Goal: Task Accomplishment & Management: Manage account settings

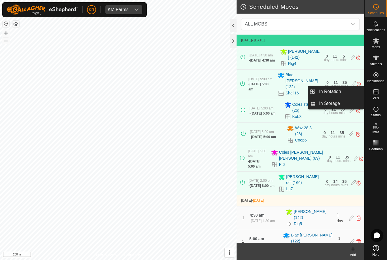
click at [345, 93] on link "In Rotation" at bounding box center [339, 91] width 48 height 11
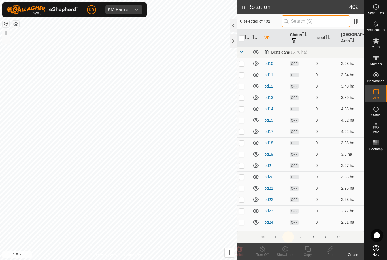
click at [332, 19] on input "text" at bounding box center [316, 21] width 69 height 12
type input "Os"
click at [242, 151] on td at bounding box center [243, 153] width 14 height 11
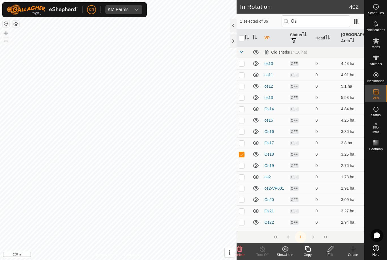
click at [239, 157] on td at bounding box center [243, 153] width 14 height 11
checkbox input "false"
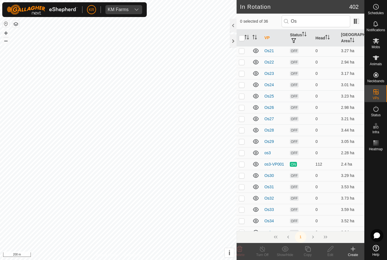
scroll to position [161, 0]
click at [328, 25] on input "Os" at bounding box center [316, 21] width 69 height 12
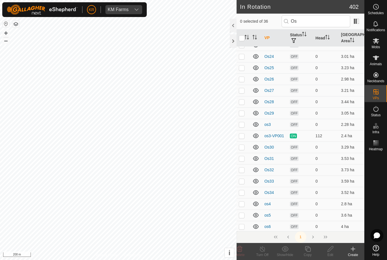
scroll to position [188, 0]
click at [379, 39] on icon at bounding box center [375, 40] width 7 height 7
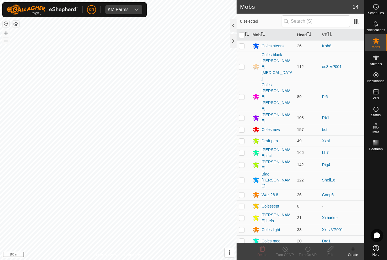
click at [243, 64] on p-checkbox at bounding box center [242, 66] width 6 height 5
checkbox input "true"
click at [308, 250] on icon at bounding box center [307, 248] width 7 height 7
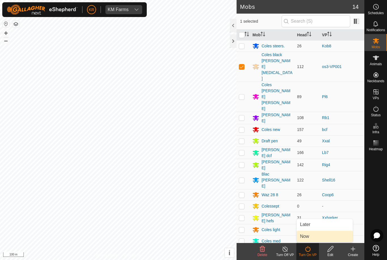
click at [311, 237] on link "Now" at bounding box center [325, 236] width 56 height 11
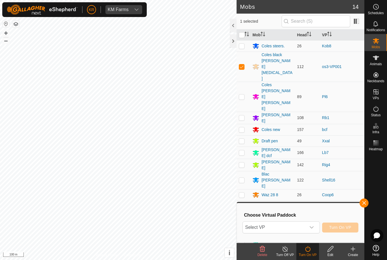
click at [304, 224] on span "Select VP" at bounding box center [274, 226] width 63 height 11
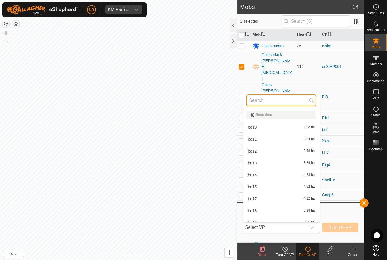
click at [282, 101] on input "text" at bounding box center [281, 100] width 70 height 12
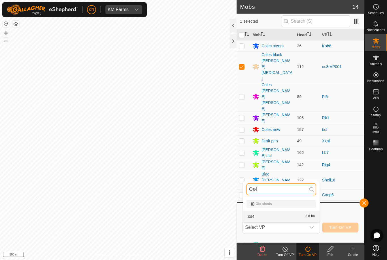
type input "Os4"
click at [282, 219] on div "os4 2.8 ha" at bounding box center [281, 216] width 70 height 7
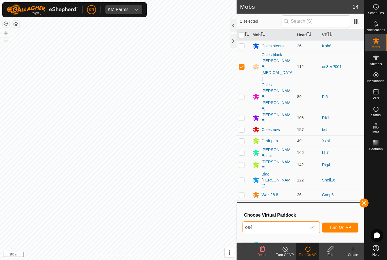
click at [345, 230] on button "Turn On VP" at bounding box center [340, 227] width 36 height 10
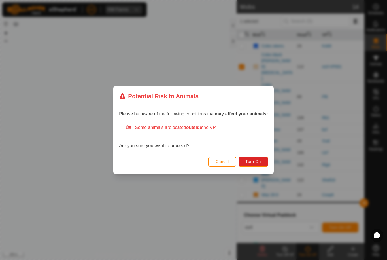
click at [257, 157] on button "Turn On" at bounding box center [252, 162] width 29 height 10
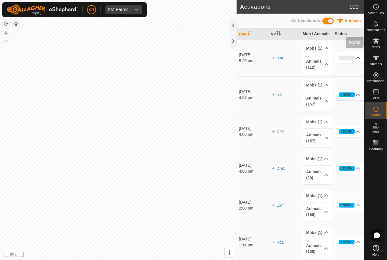
click at [377, 45] on span "Mobs" at bounding box center [376, 46] width 8 height 3
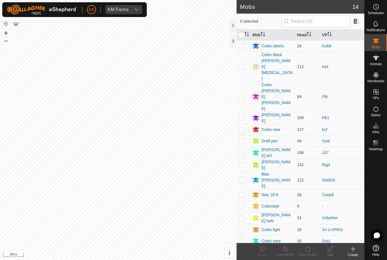
click at [247, 58] on td at bounding box center [243, 67] width 14 height 30
checkbox input "true"
click at [308, 250] on icon at bounding box center [307, 248] width 7 height 7
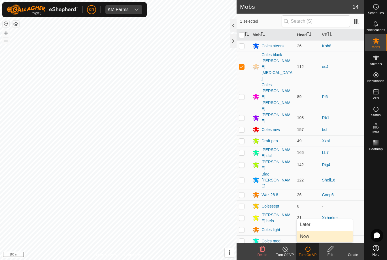
click at [309, 237] on span "Now" at bounding box center [304, 236] width 9 height 7
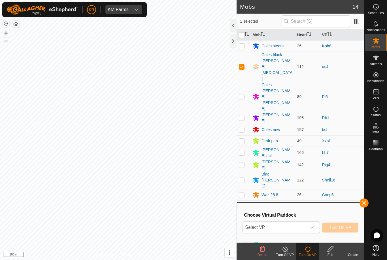
click at [362, 206] on button "button" at bounding box center [363, 202] width 9 height 9
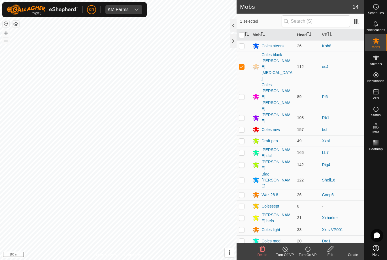
click at [308, 250] on icon at bounding box center [307, 248] width 7 height 7
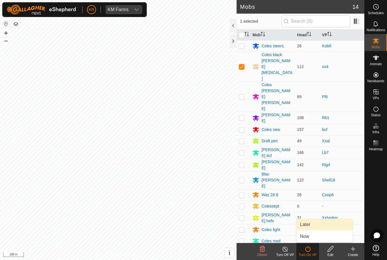
click at [310, 224] on link "Later" at bounding box center [325, 224] width 56 height 11
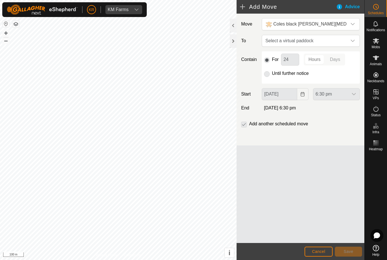
click at [352, 42] on icon "dropdown trigger" at bounding box center [352, 41] width 5 height 5
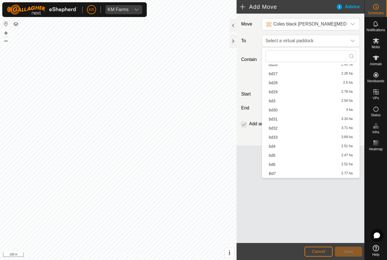
type input "."
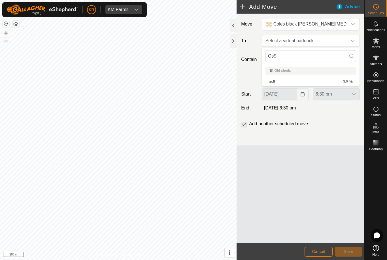
type input "Os5"
click at [335, 80] on div "os5 3.6 ha" at bounding box center [311, 82] width 84 height 4
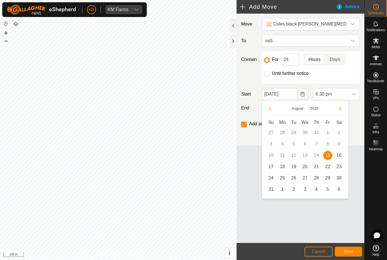
click at [340, 156] on span "16" at bounding box center [338, 155] width 9 height 9
type input "[DATE]"
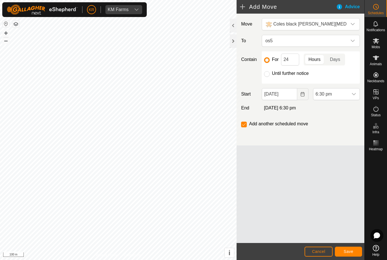
click at [347, 94] on span "6:30 pm" at bounding box center [330, 93] width 35 height 11
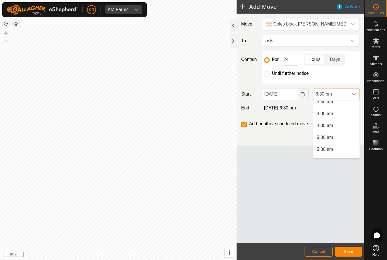
scroll to position [94, 0]
click at [331, 133] on span "5:00 am" at bounding box center [325, 131] width 16 height 7
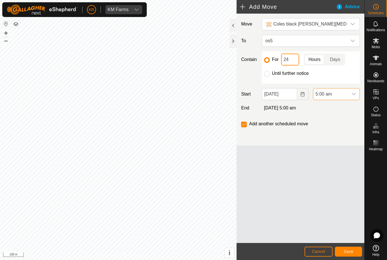
click at [293, 61] on input "24" at bounding box center [290, 60] width 18 height 12
type input "2"
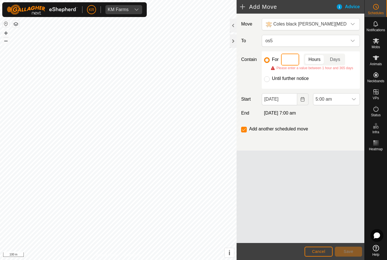
type input "8"
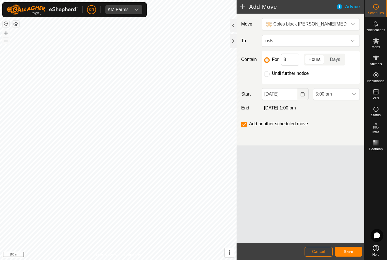
click at [351, 254] on button "Save" at bounding box center [348, 251] width 27 height 10
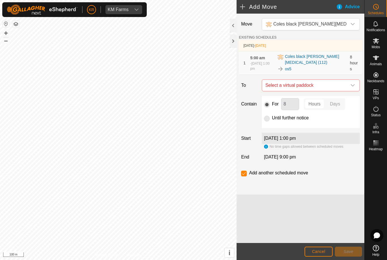
click at [353, 82] on div "dropdown trigger" at bounding box center [352, 85] width 11 height 11
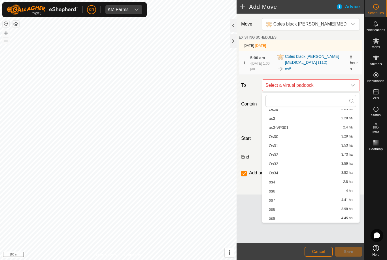
scroll to position [207, 0]
click at [273, 192] on span "os6" at bounding box center [272, 191] width 7 height 4
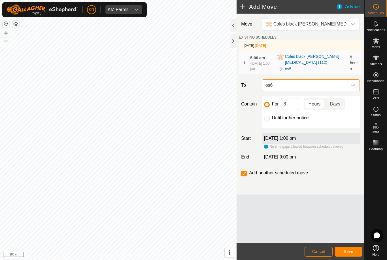
click at [352, 252] on span "Save" at bounding box center [349, 251] width 10 height 5
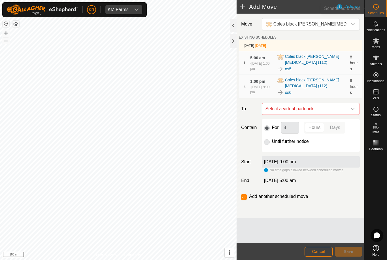
click at [377, 13] on span "Schedules" at bounding box center [376, 12] width 16 height 3
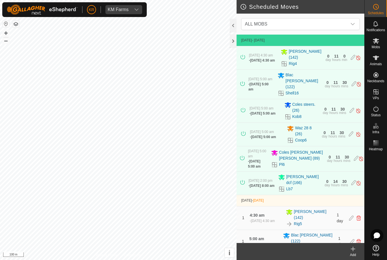
click at [288, 25] on span "ALL MOBS" at bounding box center [294, 23] width 105 height 11
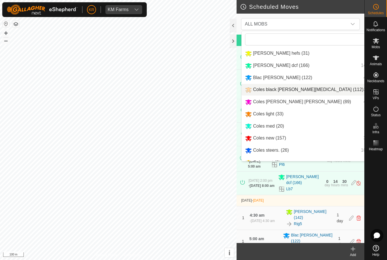
click at [287, 92] on span "Coles black [PERSON_NAME][MEDICAL_DATA] (112)" at bounding box center [308, 89] width 110 height 5
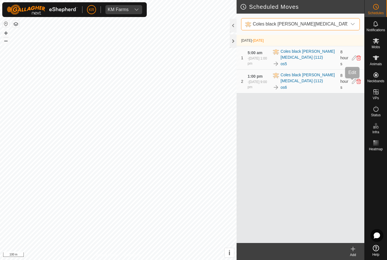
click at [352, 84] on icon at bounding box center [354, 81] width 5 height 5
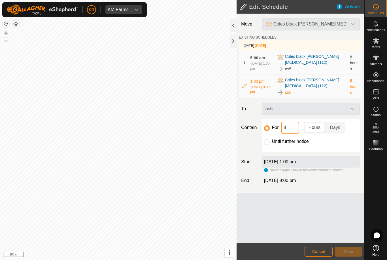
click at [289, 128] on input "8" at bounding box center [290, 127] width 18 height 12
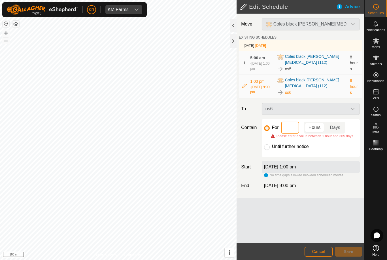
type input "3"
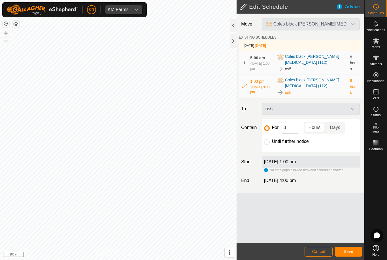
click at [349, 251] on span "Save" at bounding box center [349, 251] width 10 height 5
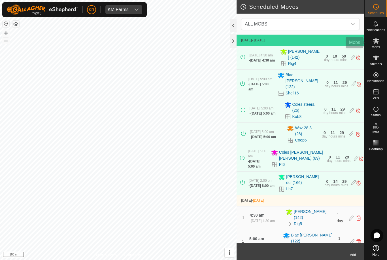
click at [380, 46] on div "Mobs" at bounding box center [375, 42] width 22 height 17
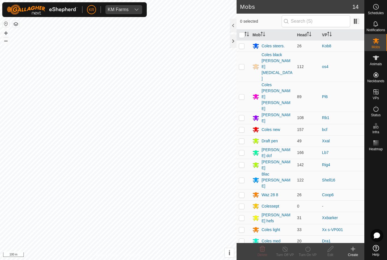
click at [241, 64] on p-checkbox at bounding box center [242, 66] width 6 height 5
checkbox input "true"
click at [314, 252] on div "Turn On VP" at bounding box center [307, 254] width 23 height 5
click at [310, 225] on span "Later" at bounding box center [305, 224] width 10 height 7
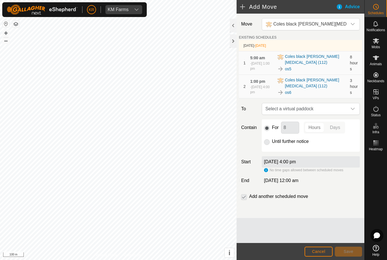
click at [353, 111] on icon "dropdown trigger" at bounding box center [352, 108] width 5 height 5
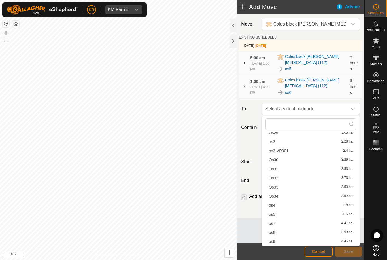
scroll to position [207, 0]
click at [274, 224] on span "os7" at bounding box center [272, 223] width 7 height 4
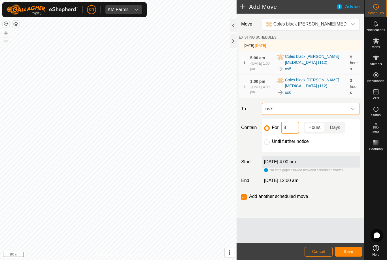
click at [289, 131] on input "8" at bounding box center [290, 127] width 18 height 12
click at [349, 251] on span "Save" at bounding box center [349, 251] width 10 height 5
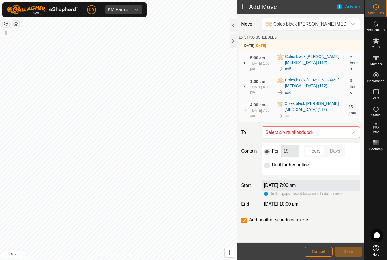
click at [344, 134] on span "Select a virtual paddock" at bounding box center [305, 132] width 84 height 11
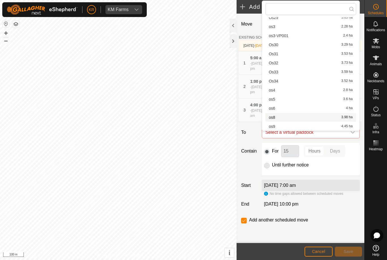
click at [272, 119] on span "os8" at bounding box center [272, 117] width 7 height 4
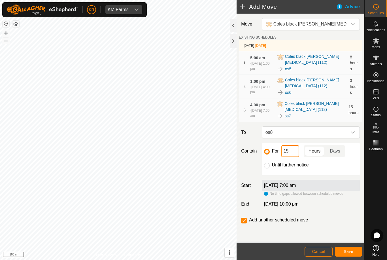
type input "1"
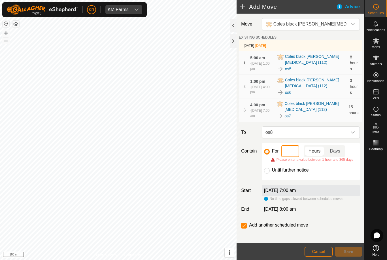
type input "3"
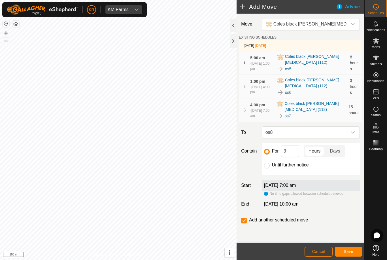
click at [355, 251] on button "Save" at bounding box center [348, 251] width 27 height 10
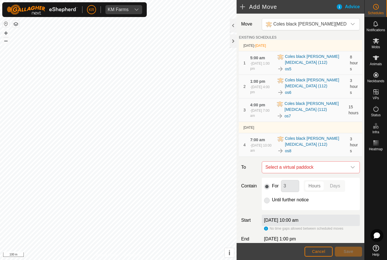
click at [351, 167] on icon "dropdown trigger" at bounding box center [353, 167] width 4 height 2
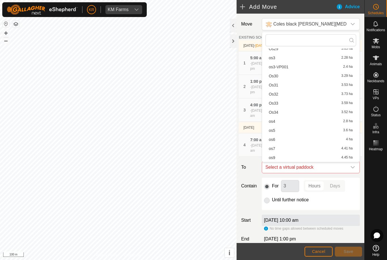
click at [274, 157] on span "os9" at bounding box center [272, 157] width 7 height 4
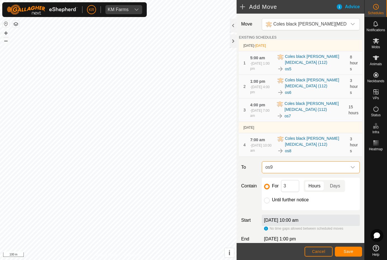
click at [345, 250] on span "Save" at bounding box center [349, 251] width 10 height 5
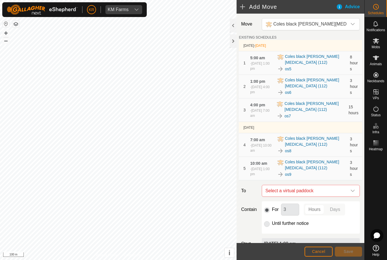
click at [352, 192] on icon "dropdown trigger" at bounding box center [352, 190] width 5 height 5
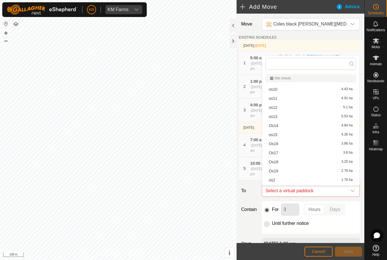
scroll to position [0, 0]
click at [272, 91] on span "os10" at bounding box center [273, 89] width 8 height 4
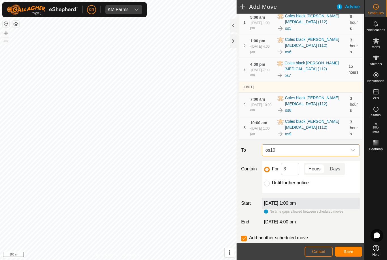
scroll to position [39, 0]
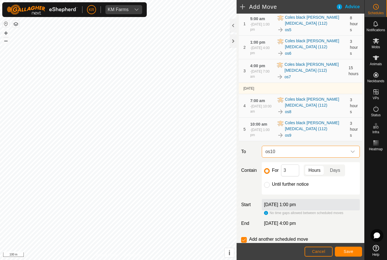
click at [347, 246] on button "Save" at bounding box center [348, 251] width 27 height 10
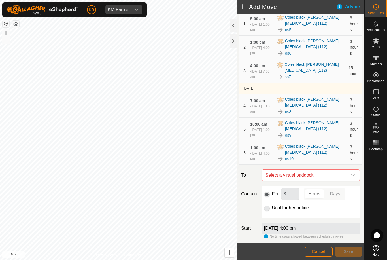
click at [353, 175] on icon "dropdown trigger" at bounding box center [352, 175] width 5 height 5
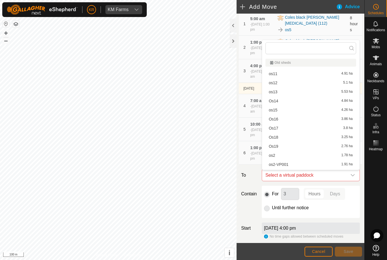
click at [276, 74] on span "os11" at bounding box center [273, 74] width 8 height 4
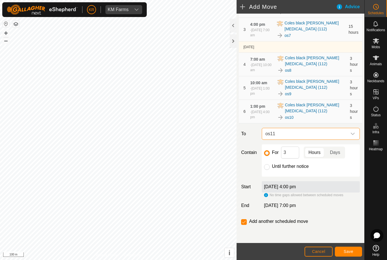
scroll to position [81, 0]
click at [289, 152] on input "3" at bounding box center [290, 152] width 18 height 12
click at [349, 250] on span "Save" at bounding box center [349, 251] width 10 height 5
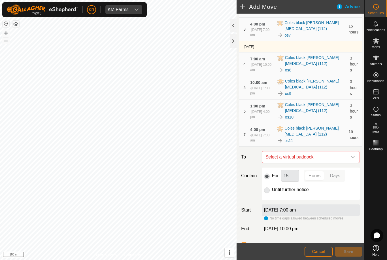
click at [353, 158] on icon "dropdown trigger" at bounding box center [352, 157] width 5 height 5
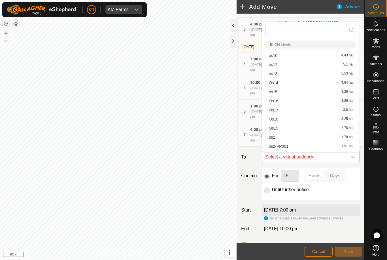
click at [276, 66] on span "os12" at bounding box center [273, 65] width 8 height 4
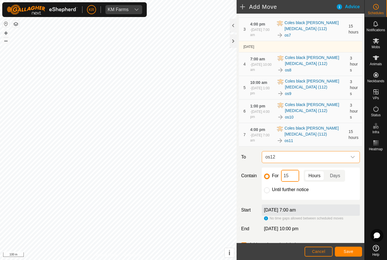
click at [294, 177] on input "15" at bounding box center [290, 176] width 18 height 12
type input "1"
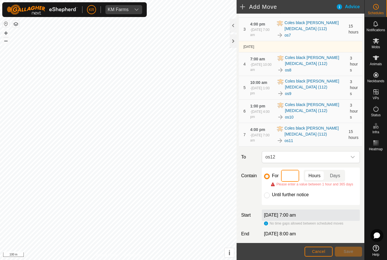
type input "3"
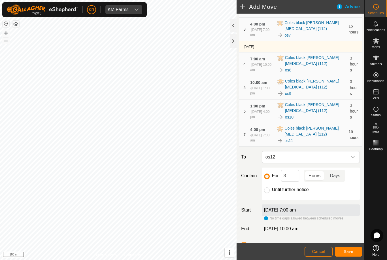
click at [352, 251] on span "Save" at bounding box center [349, 251] width 10 height 5
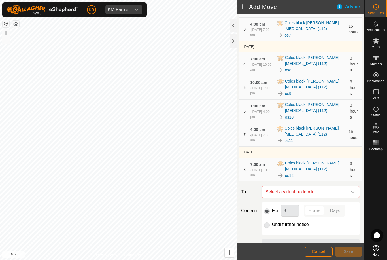
click at [352, 191] on icon "dropdown trigger" at bounding box center [352, 191] width 5 height 5
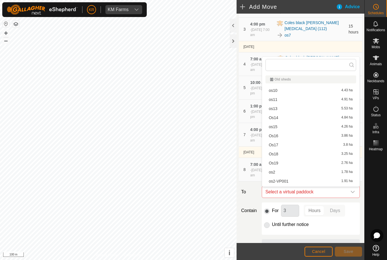
click at [278, 109] on div "os13 5.53 ha" at bounding box center [311, 108] width 84 height 4
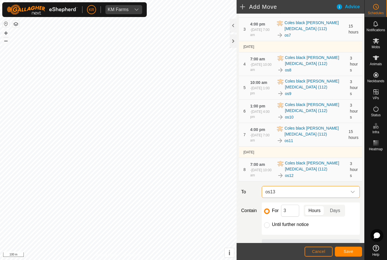
click at [344, 252] on span "Save" at bounding box center [349, 251] width 10 height 5
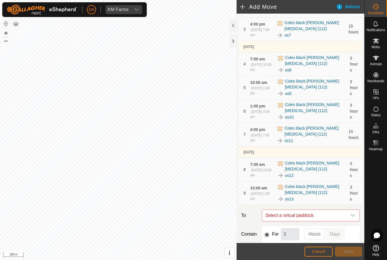
click at [353, 217] on icon "dropdown trigger" at bounding box center [352, 215] width 5 height 5
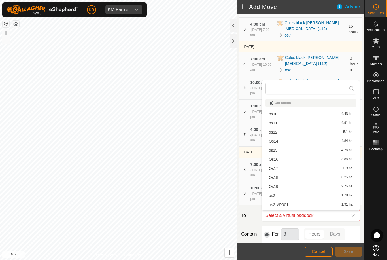
click at [275, 142] on span "Os14" at bounding box center [273, 141] width 9 height 4
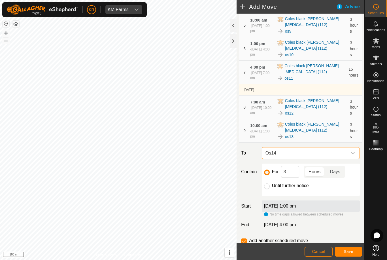
scroll to position [143, 0]
click at [345, 248] on button "Save" at bounding box center [348, 251] width 27 height 10
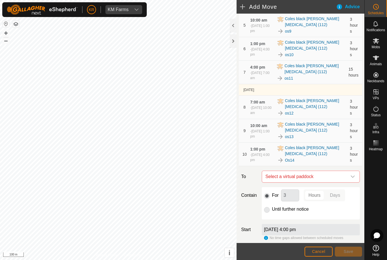
click at [352, 178] on icon "dropdown trigger" at bounding box center [352, 176] width 5 height 5
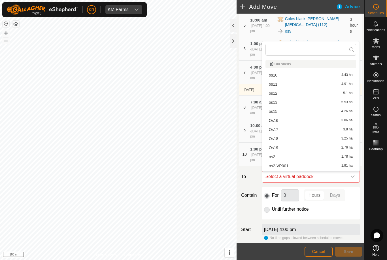
click at [274, 110] on span "os15" at bounding box center [273, 111] width 8 height 4
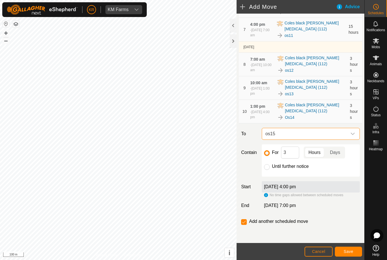
scroll to position [186, 0]
click at [289, 152] on input "3" at bounding box center [290, 152] width 18 height 12
click at [349, 251] on span "Save" at bounding box center [349, 251] width 10 height 5
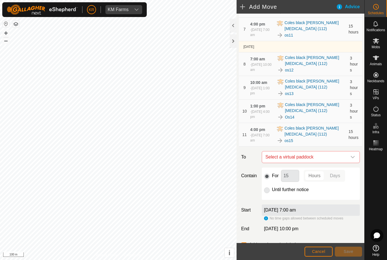
click at [353, 158] on icon "dropdown trigger" at bounding box center [352, 157] width 5 height 5
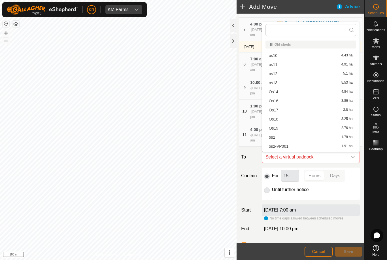
click at [276, 102] on span "Os16" at bounding box center [273, 101] width 9 height 4
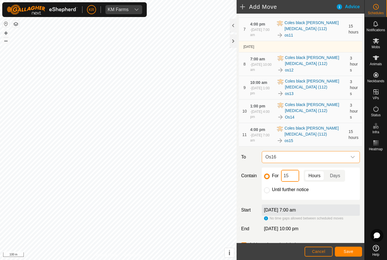
click at [291, 177] on input "15" at bounding box center [290, 176] width 18 height 12
type input "1"
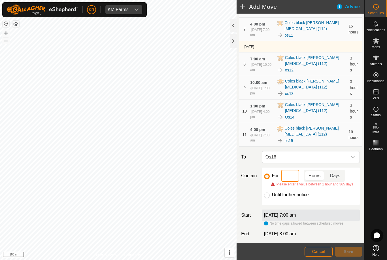
type input "3"
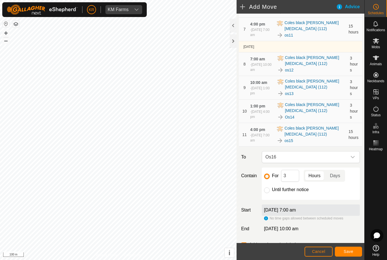
click at [343, 249] on button "Save" at bounding box center [348, 251] width 27 height 10
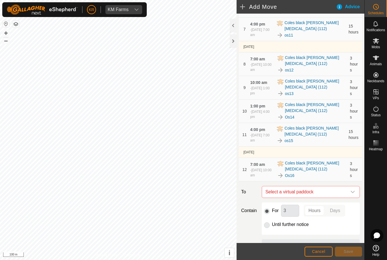
click at [351, 193] on icon "dropdown trigger" at bounding box center [352, 191] width 5 height 5
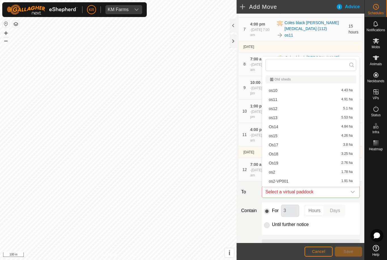
click at [278, 146] on span "Os17" at bounding box center [273, 145] width 9 height 4
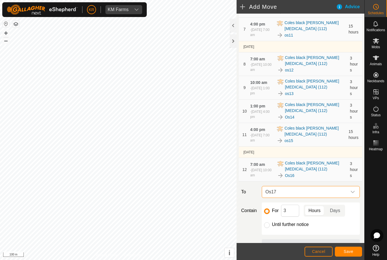
click at [348, 252] on span "Save" at bounding box center [349, 251] width 10 height 5
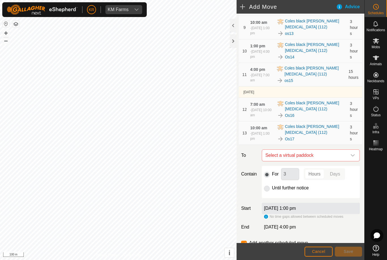
scroll to position [250, 0]
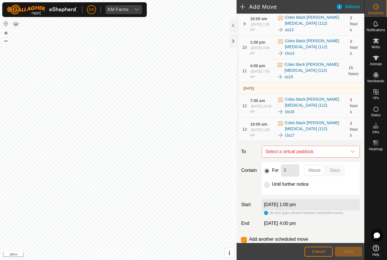
click at [353, 155] on div "dropdown trigger" at bounding box center [352, 151] width 11 height 11
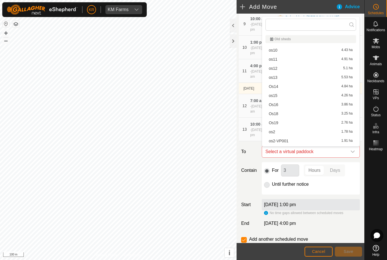
click at [276, 115] on span "Os18" at bounding box center [273, 114] width 9 height 4
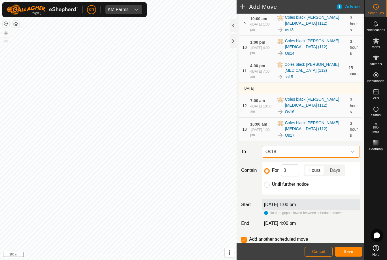
click at [347, 252] on span "Save" at bounding box center [349, 251] width 10 height 5
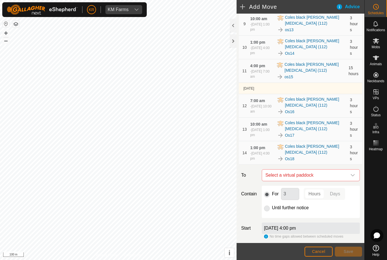
click at [352, 175] on icon "dropdown trigger" at bounding box center [352, 175] width 5 height 5
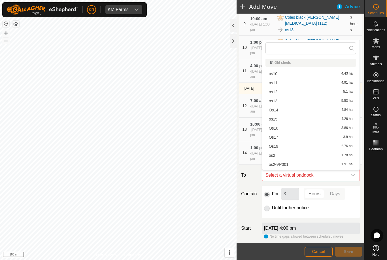
click at [277, 148] on span "Os19" at bounding box center [273, 146] width 9 height 4
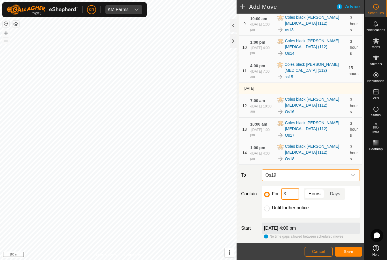
click at [290, 194] on input "3" at bounding box center [290, 194] width 18 height 12
click at [349, 252] on span "Save" at bounding box center [349, 251] width 10 height 5
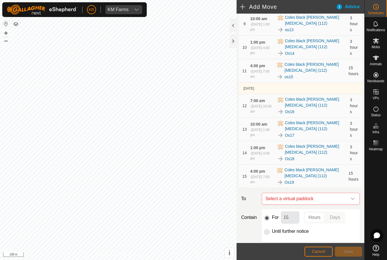
click at [351, 199] on icon "dropdown trigger" at bounding box center [352, 198] width 5 height 5
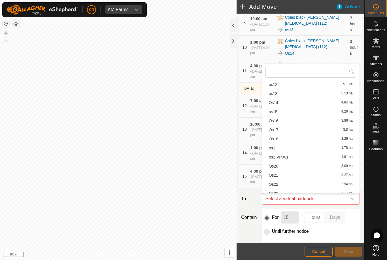
scroll to position [40, 0]
click at [274, 158] on span "Os20" at bounding box center [273, 157] width 9 height 4
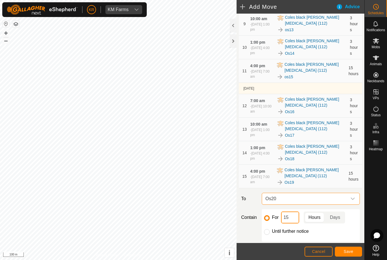
click at [295, 219] on input "15" at bounding box center [290, 217] width 18 height 12
type input "1"
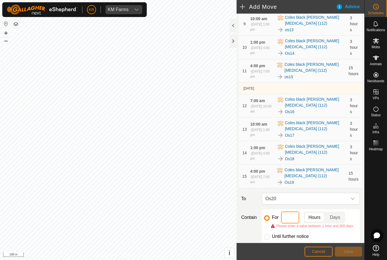
type input "3"
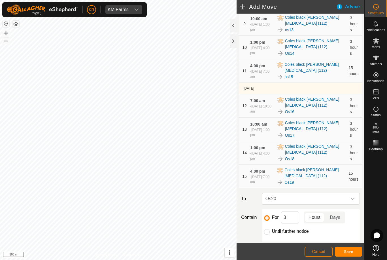
click at [346, 252] on span "Save" at bounding box center [349, 251] width 10 height 5
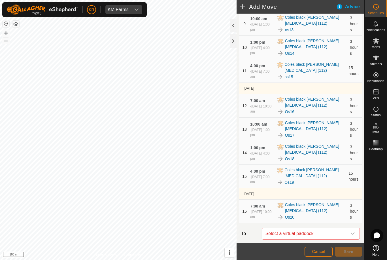
click at [350, 232] on icon "dropdown trigger" at bounding box center [352, 233] width 5 height 5
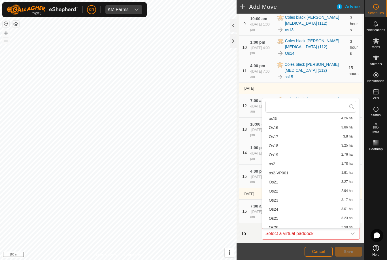
scroll to position [84, 0]
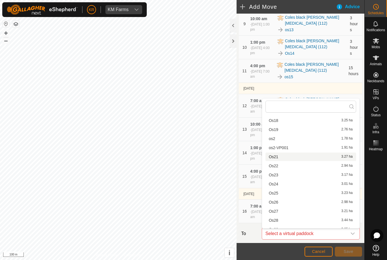
click at [277, 157] on span "Os21" at bounding box center [273, 157] width 9 height 4
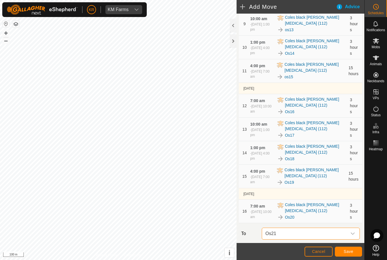
click at [351, 248] on button "Save" at bounding box center [348, 251] width 27 height 10
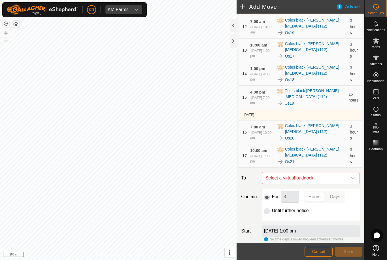
scroll to position [335, 0]
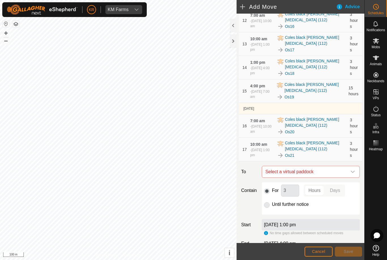
click at [353, 174] on icon "dropdown trigger" at bounding box center [352, 171] width 5 height 5
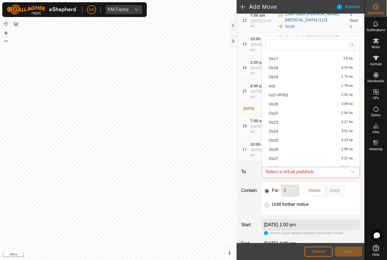
scroll to position [75, 0]
click at [275, 115] on span "Os22" at bounding box center [273, 113] width 9 height 4
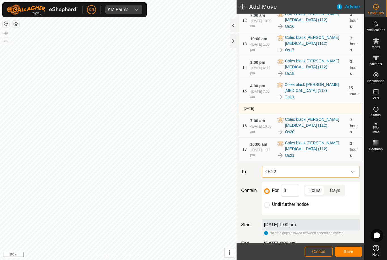
click at [352, 251] on span "Save" at bounding box center [349, 251] width 10 height 5
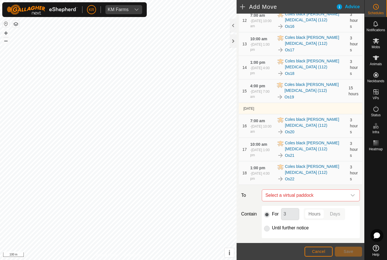
click at [353, 196] on icon "dropdown trigger" at bounding box center [353, 195] width 4 height 2
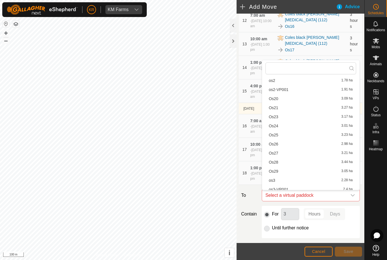
scroll to position [140, 0]
type input "•"
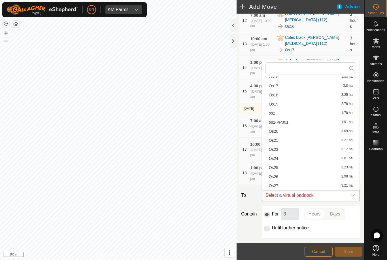
scroll to position [74, 0]
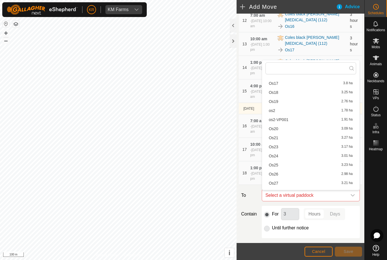
click at [276, 148] on span "Os23" at bounding box center [273, 147] width 9 height 4
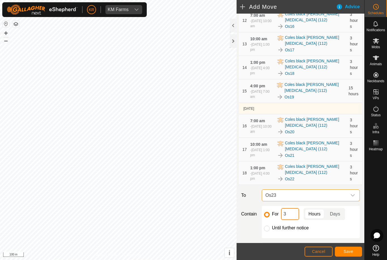
click at [289, 216] on input "3" at bounding box center [290, 214] width 18 height 12
click at [349, 251] on span "Save" at bounding box center [349, 251] width 10 height 5
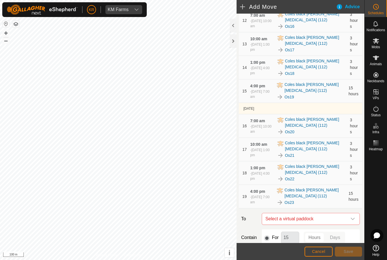
click at [351, 220] on icon "dropdown trigger" at bounding box center [352, 218] width 5 height 5
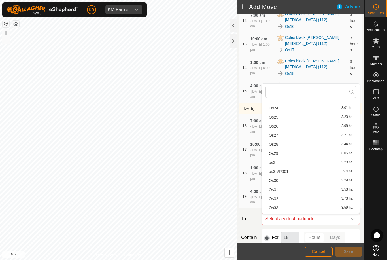
scroll to position [151, 0]
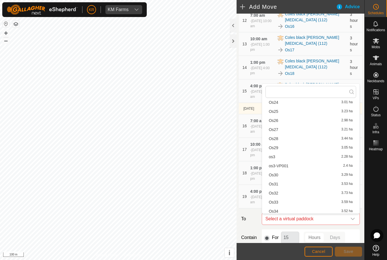
click at [278, 104] on span "Os24" at bounding box center [273, 102] width 9 height 4
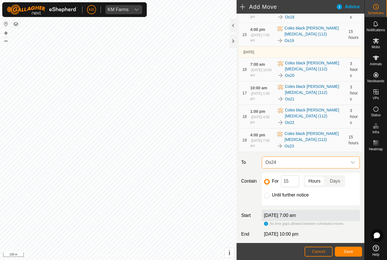
scroll to position [393, 0]
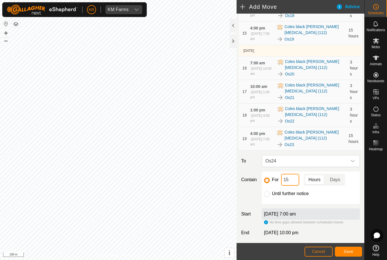
type input "1"
click at [353, 248] on button "Save" at bounding box center [348, 251] width 27 height 10
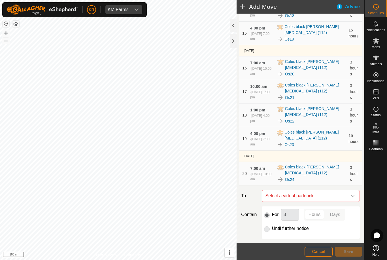
click at [351, 197] on icon "dropdown trigger" at bounding box center [352, 195] width 5 height 5
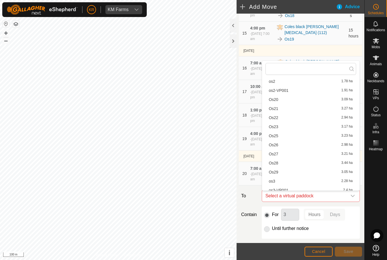
scroll to position [129, 0]
click at [274, 112] on span "Os25" at bounding box center [273, 110] width 9 height 4
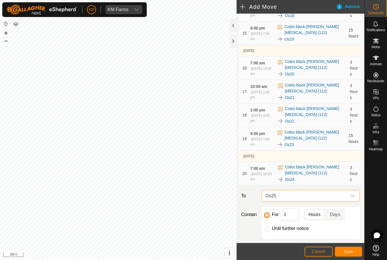
click at [349, 249] on span "Save" at bounding box center [349, 251] width 10 height 5
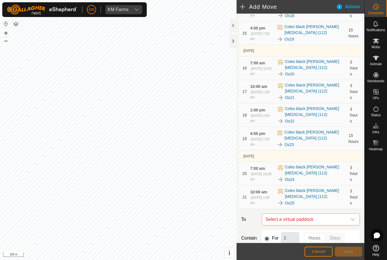
click at [351, 220] on icon "dropdown trigger" at bounding box center [352, 219] width 5 height 5
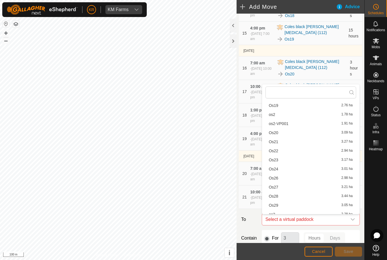
scroll to position [109, 0]
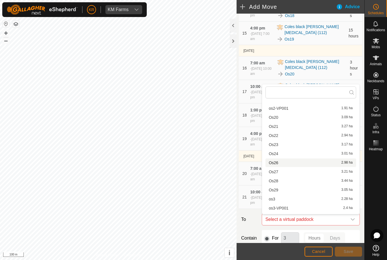
click at [276, 165] on span "Os26" at bounding box center [273, 163] width 9 height 4
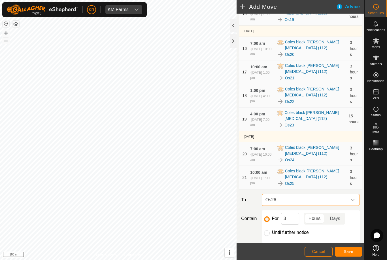
scroll to position [413, 0]
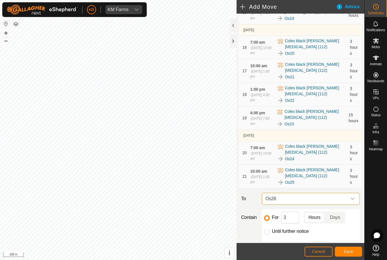
click at [347, 249] on span "Save" at bounding box center [349, 251] width 10 height 5
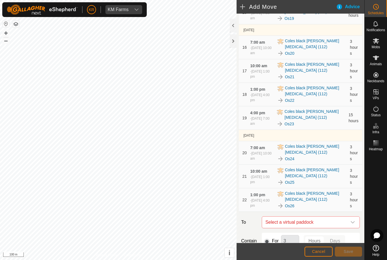
click at [352, 223] on icon "dropdown trigger" at bounding box center [352, 222] width 5 height 5
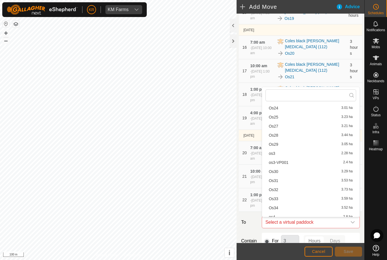
scroll to position [160, 0]
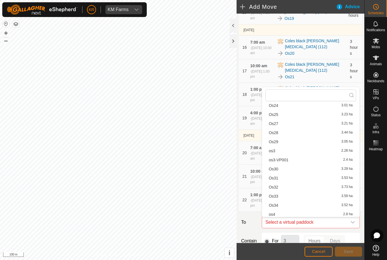
click at [274, 125] on span "Os27" at bounding box center [273, 123] width 9 height 4
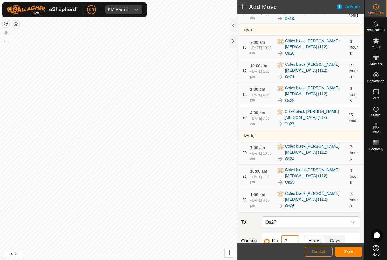
type input "! 3"
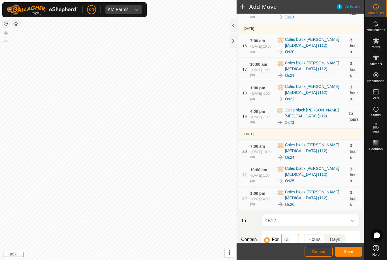
click at [295, 242] on input "! 3" at bounding box center [290, 239] width 18 height 12
click at [347, 254] on button "Save" at bounding box center [348, 251] width 27 height 10
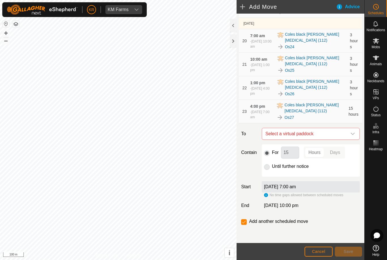
scroll to position [526, 0]
click at [356, 132] on div "dropdown trigger" at bounding box center [352, 133] width 11 height 11
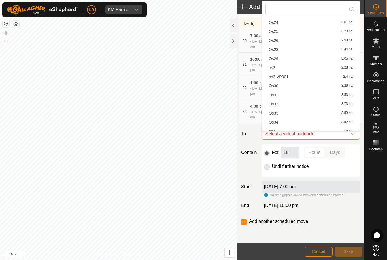
scroll to position [151, 0]
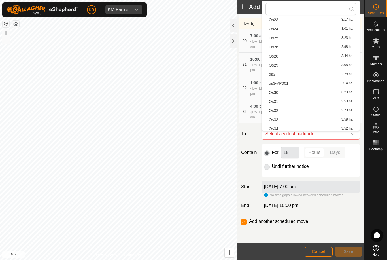
click at [276, 57] on span "Os28" at bounding box center [273, 56] width 9 height 4
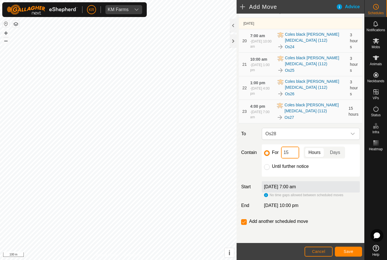
type input "1"
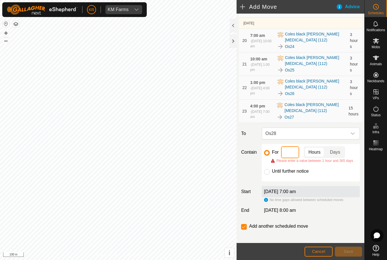
type input "3"
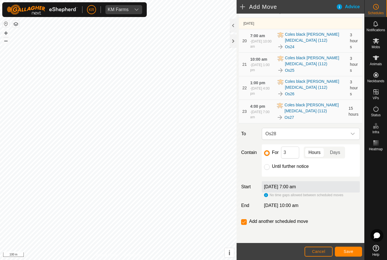
click at [351, 249] on span "Save" at bounding box center [349, 251] width 10 height 5
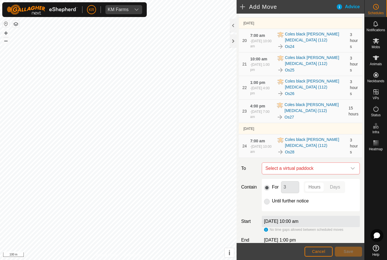
click at [353, 172] on div "dropdown trigger" at bounding box center [352, 168] width 11 height 11
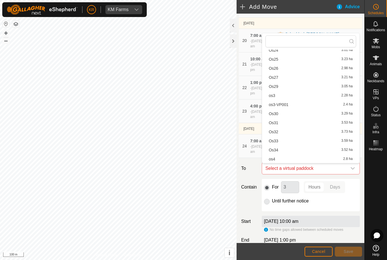
scroll to position [166, 0]
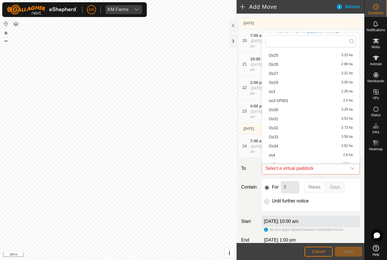
click at [278, 84] on div "Os29 3.05 ha" at bounding box center [311, 82] width 84 height 4
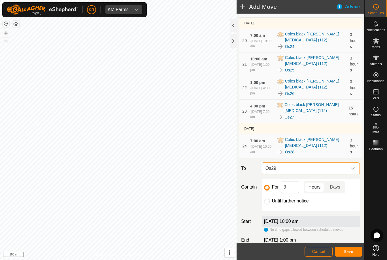
click at [345, 254] on button "Save" at bounding box center [348, 251] width 27 height 10
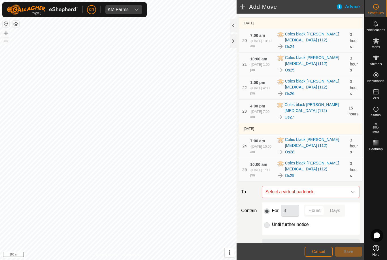
click at [354, 194] on icon "dropdown trigger" at bounding box center [352, 191] width 5 height 5
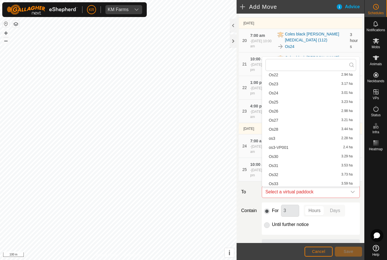
scroll to position [141, 0]
click at [276, 159] on span "Os30" at bounding box center [273, 157] width 9 height 4
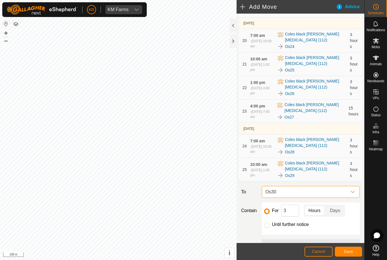
click at [346, 253] on span "Save" at bounding box center [349, 251] width 10 height 5
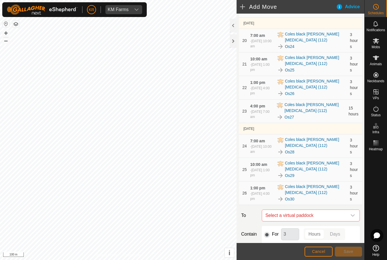
click at [351, 214] on icon "dropdown trigger" at bounding box center [352, 215] width 5 height 5
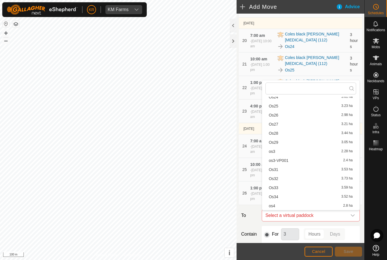
scroll to position [162, 0]
click at [276, 170] on span "Os31" at bounding box center [273, 170] width 9 height 4
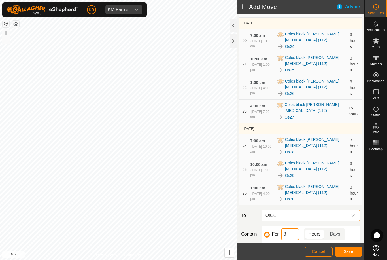
click at [296, 236] on input "3" at bounding box center [290, 234] width 18 height 12
click at [352, 253] on span "Save" at bounding box center [349, 251] width 10 height 5
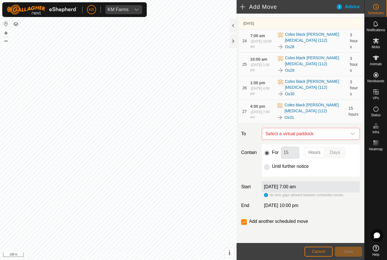
scroll to position [631, 0]
click at [351, 134] on icon "dropdown trigger" at bounding box center [352, 133] width 5 height 5
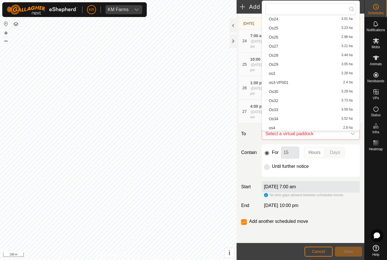
scroll to position [170, 0]
click at [278, 91] on span "Os32" at bounding box center [273, 91] width 9 height 4
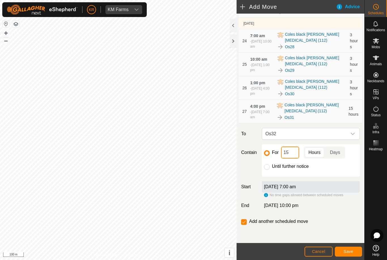
type input "1"
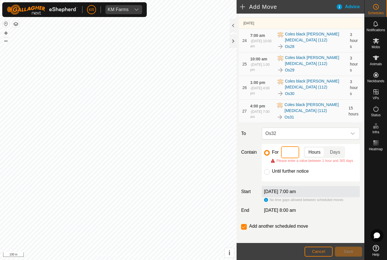
type input "3"
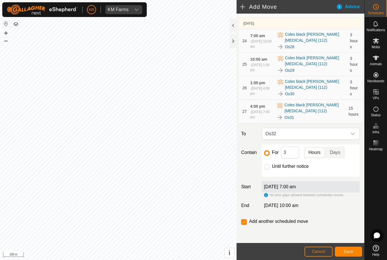
click at [351, 252] on span "Save" at bounding box center [349, 251] width 10 height 5
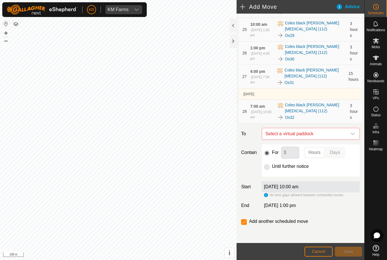
scroll to position [666, 0]
click at [351, 134] on icon "dropdown trigger" at bounding box center [352, 133] width 5 height 5
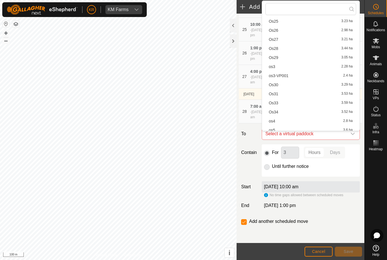
scroll to position [167, 0]
click at [277, 105] on span "Os33" at bounding box center [273, 103] width 9 height 4
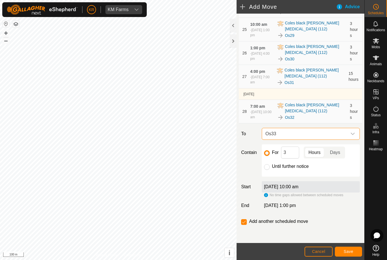
click at [349, 249] on span "Save" at bounding box center [349, 251] width 10 height 5
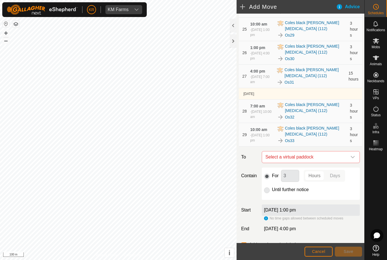
click at [346, 157] on span "Select a virtual paddock" at bounding box center [305, 156] width 84 height 11
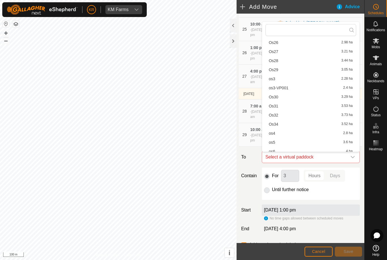
scroll to position [176, 0]
click at [278, 123] on span "Os34" at bounding box center [273, 124] width 9 height 4
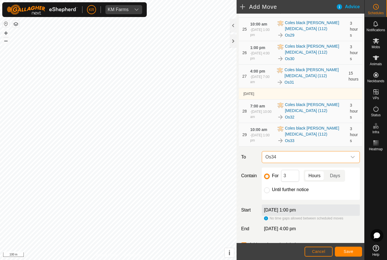
click at [267, 193] on input "Until further notice" at bounding box center [267, 190] width 6 height 6
radio input "true"
checkbox input "false"
click at [351, 253] on span "Save" at bounding box center [349, 251] width 10 height 5
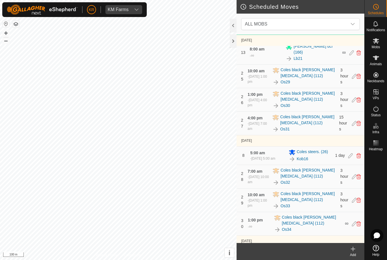
scroll to position [1572, 0]
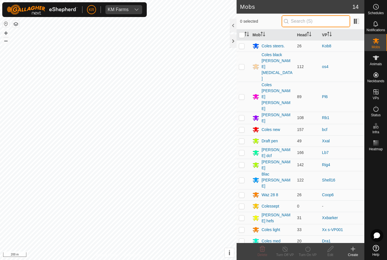
click at [315, 24] on input "text" at bounding box center [316, 21] width 69 height 12
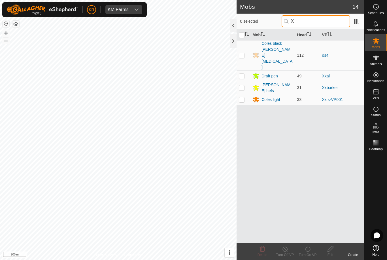
type input "X"
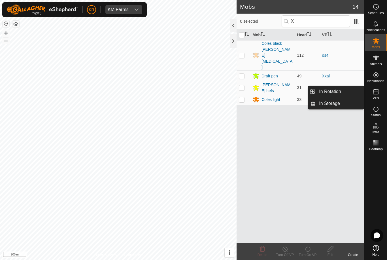
click at [352, 93] on link "In Rotation" at bounding box center [339, 91] width 48 height 11
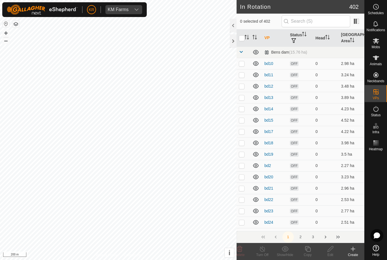
click at [349, 96] on td "3.89 ha" at bounding box center [351, 97] width 25 height 11
click at [312, 23] on input "text" at bounding box center [316, 21] width 69 height 12
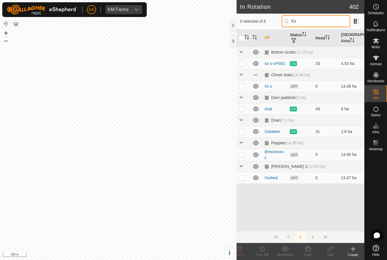
type input "Xx"
click at [245, 85] on td at bounding box center [243, 85] width 14 height 11
checkbox input "true"
click at [242, 157] on td at bounding box center [243, 154] width 14 height 12
checkbox input "true"
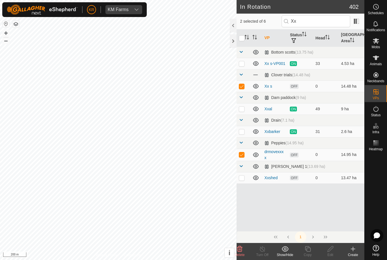
click at [244, 182] on td at bounding box center [243, 177] width 14 height 11
checkbox input "true"
click at [240, 250] on icon at bounding box center [239, 249] width 5 height 6
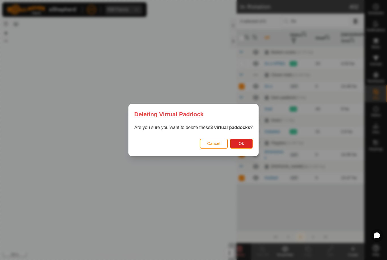
click at [242, 146] on button "Ok" at bounding box center [241, 143] width 23 height 10
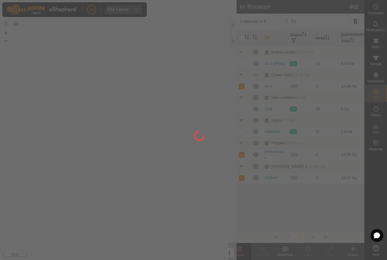
checkbox input "false"
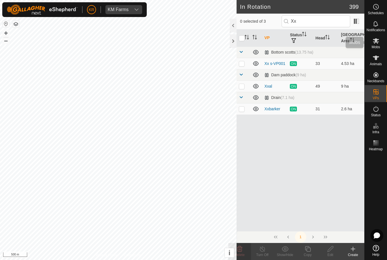
click at [379, 43] on icon at bounding box center [375, 40] width 7 height 7
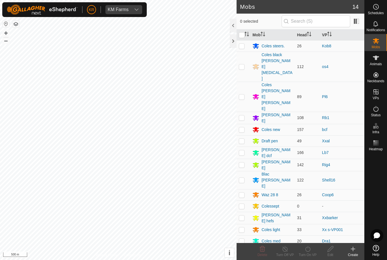
click at [243, 204] on p-checkbox at bounding box center [242, 206] width 6 height 5
checkbox input "true"
click at [261, 250] on icon at bounding box center [262, 248] width 7 height 7
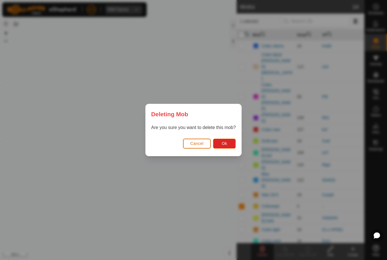
click at [200, 143] on span "Cancel" at bounding box center [196, 143] width 13 height 5
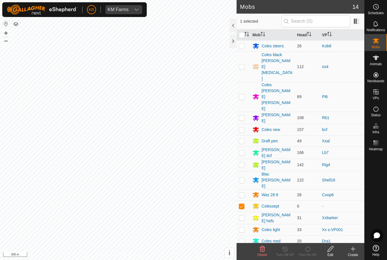
click at [333, 251] on icon at bounding box center [330, 248] width 7 height 7
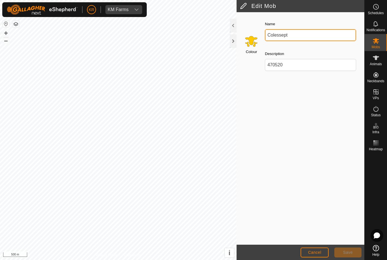
click at [300, 39] on input "Colessept" at bounding box center [310, 35] width 91 height 12
click at [303, 38] on input "Colessept" at bounding box center [310, 35] width 91 height 12
type input "C"
type input "F"
type input "Dcf"
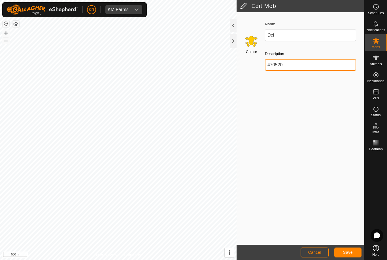
click at [295, 63] on input "470520" at bounding box center [310, 65] width 91 height 12
click at [351, 254] on span "Save" at bounding box center [348, 252] width 10 height 5
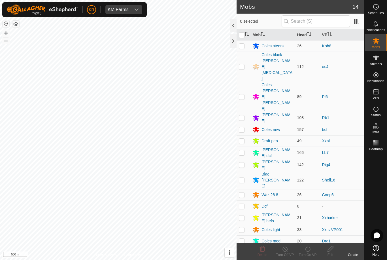
click at [272, 202] on div "Dcf" at bounding box center [272, 205] width 40 height 7
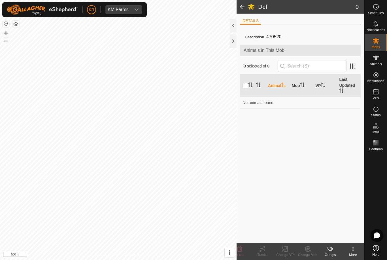
click at [352, 249] on icon at bounding box center [352, 248] width 1 height 1
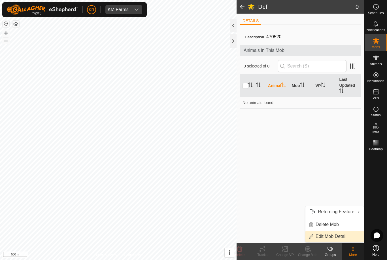
click at [342, 234] on span "Edit Mob Detail" at bounding box center [330, 236] width 31 height 7
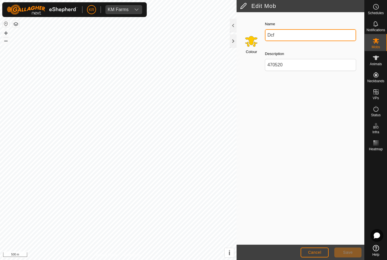
click at [282, 34] on input "Dcf" at bounding box center [310, 35] width 91 height 12
click at [291, 32] on input "Drag" at bounding box center [310, 35] width 91 height 12
type input "Draft"
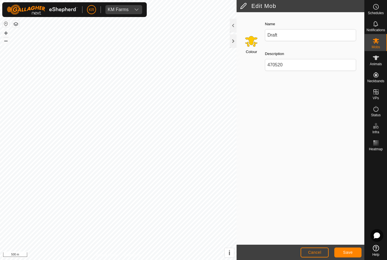
click at [349, 247] on button "Save" at bounding box center [347, 252] width 27 height 10
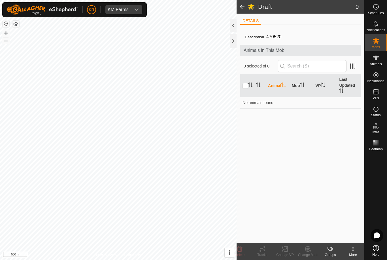
click at [355, 251] on icon at bounding box center [352, 248] width 7 height 7
click at [380, 194] on div at bounding box center [375, 197] width 22 height 89
click at [376, 45] on span "Mobs" at bounding box center [376, 46] width 8 height 3
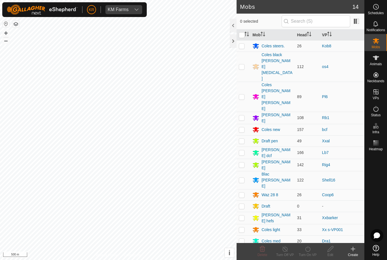
click at [278, 138] on div "Draft pen" at bounding box center [269, 141] width 16 height 6
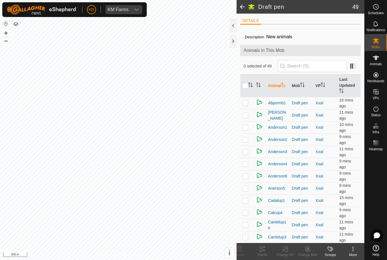
click at [353, 250] on icon at bounding box center [352, 248] width 7 height 7
click at [355, 250] on icon at bounding box center [352, 248] width 7 height 7
click at [346, 238] on span "Edit Mob Detail" at bounding box center [330, 236] width 31 height 7
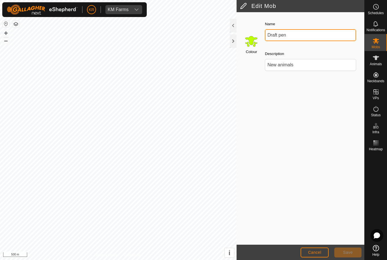
click at [279, 33] on input "Draft pen" at bounding box center [310, 35] width 91 height 12
click at [308, 35] on input "Draft pen" at bounding box center [310, 35] width 91 height 12
type input "Dcf spares"
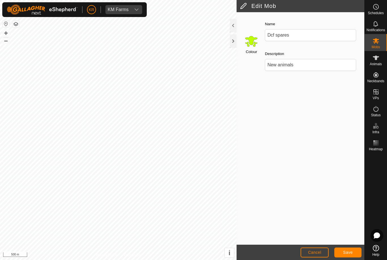
click at [349, 248] on button "Save" at bounding box center [347, 252] width 27 height 10
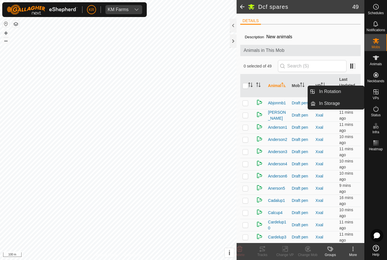
click at [338, 95] on link "In Rotation" at bounding box center [339, 91] width 48 height 11
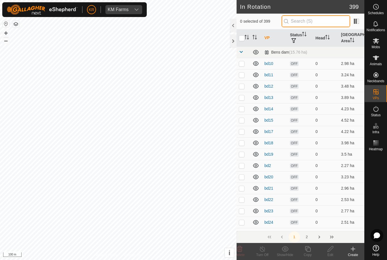
click at [320, 24] on input "text" at bounding box center [316, 21] width 69 height 12
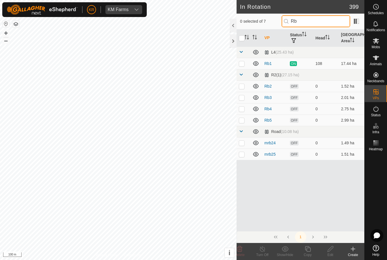
type input "Rb"
click at [241, 121] on p-checkbox at bounding box center [242, 120] width 6 height 5
click at [244, 120] on p-checkbox at bounding box center [242, 120] width 6 height 5
checkbox input "false"
click at [242, 112] on td at bounding box center [243, 108] width 14 height 11
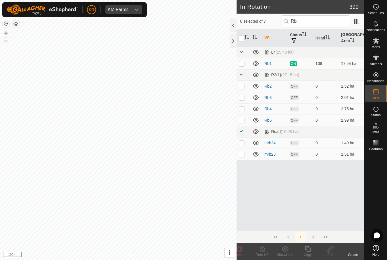
checkbox input "true"
click at [242, 120] on p-checkbox at bounding box center [242, 120] width 6 height 5
checkbox input "true"
click at [242, 110] on p-checkbox at bounding box center [242, 108] width 6 height 5
checkbox input "false"
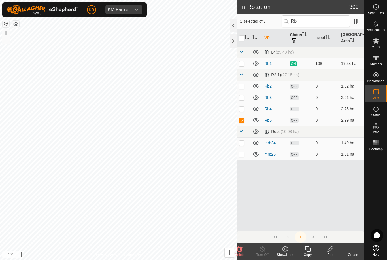
click at [305, 250] on icon at bounding box center [307, 248] width 7 height 7
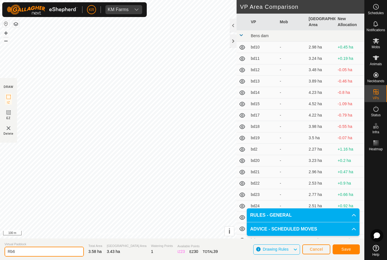
type input "Rb6"
click at [351, 250] on button "Save" at bounding box center [345, 249] width 27 height 10
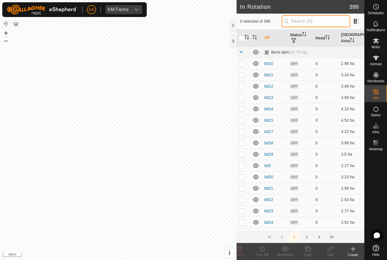
click at [316, 21] on input "text" at bounding box center [316, 21] width 69 height 12
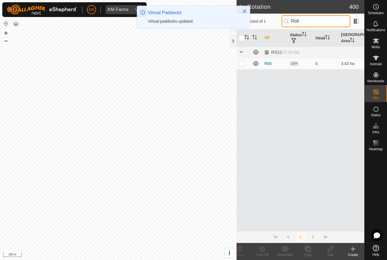
type input "Rb6"
click at [242, 63] on p-checkbox at bounding box center [242, 63] width 6 height 5
checkbox input "true"
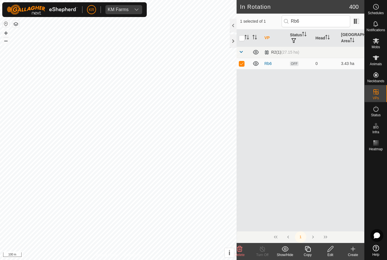
click at [305, 250] on icon at bounding box center [307, 248] width 7 height 7
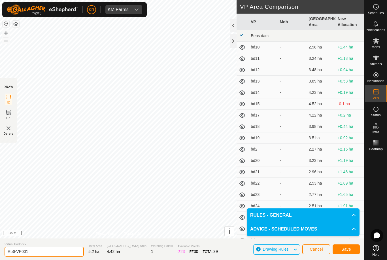
click at [41, 251] on input "Rb6-VP001" at bounding box center [44, 251] width 79 height 10
type input "Rb7"
click at [349, 249] on span "Save" at bounding box center [346, 249] width 10 height 5
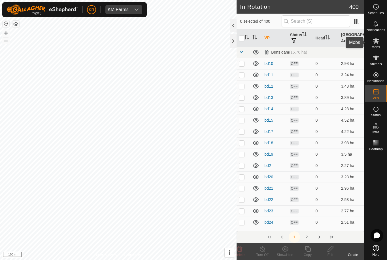
click at [379, 45] on span "Mobs" at bounding box center [376, 46] width 8 height 3
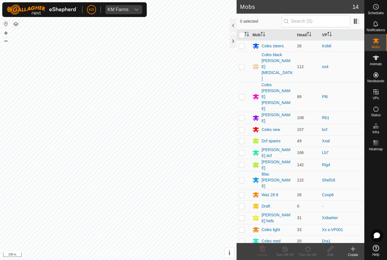
click at [241, 112] on td at bounding box center [243, 118] width 14 height 12
checkbox input "true"
click at [305, 250] on icon at bounding box center [307, 248] width 7 height 7
click at [311, 224] on link "Later" at bounding box center [325, 224] width 56 height 11
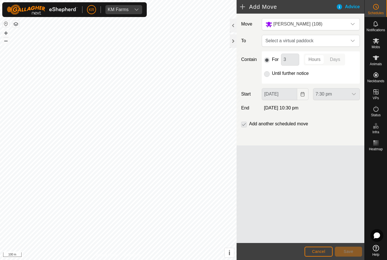
click at [351, 41] on icon "dropdown trigger" at bounding box center [352, 41] width 5 height 5
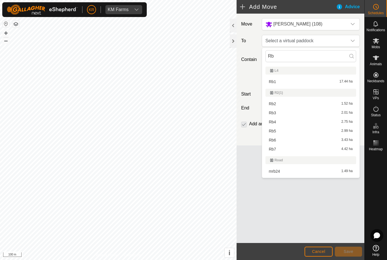
type input "Rb"
click at [274, 105] on span "Rb2" at bounding box center [272, 104] width 7 height 4
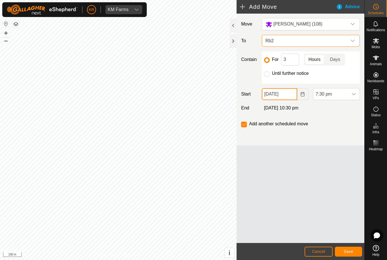
click at [291, 95] on input "[DATE]" at bounding box center [279, 94] width 35 height 12
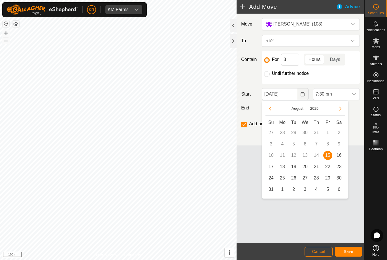
click at [340, 155] on span "16" at bounding box center [338, 155] width 9 height 9
type input "[DATE]"
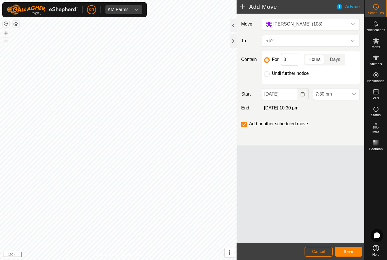
click at [347, 97] on span "7:30 pm" at bounding box center [330, 93] width 35 height 11
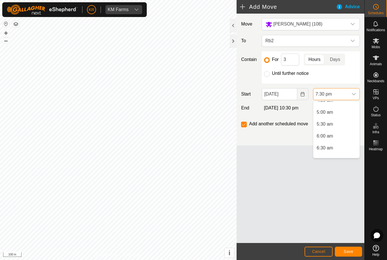
scroll to position [114, 0]
click at [331, 113] on span "5:00 am" at bounding box center [325, 111] width 16 height 7
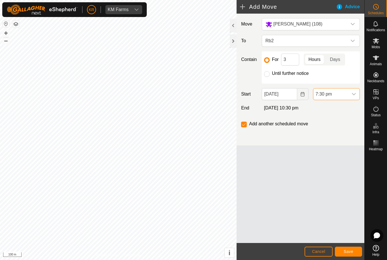
scroll to position [419, 0]
click at [292, 60] on input "3" at bounding box center [290, 60] width 18 height 12
click at [349, 252] on span "Save" at bounding box center [349, 251] width 10 height 5
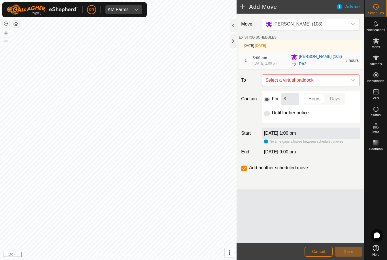
click at [346, 80] on span "Select a virtual paddock" at bounding box center [305, 79] width 84 height 11
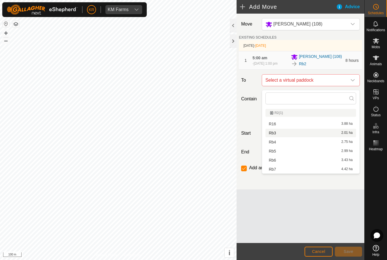
click at [279, 133] on div "Rb3 2.01 ha" at bounding box center [311, 133] width 84 height 4
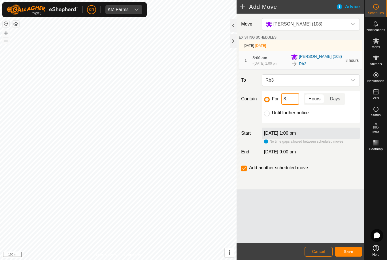
type input "8"
click at [350, 250] on span "Save" at bounding box center [349, 251] width 10 height 5
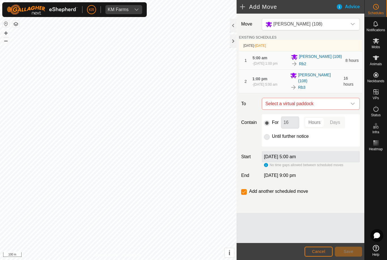
click at [352, 105] on icon "dropdown trigger" at bounding box center [352, 103] width 5 height 5
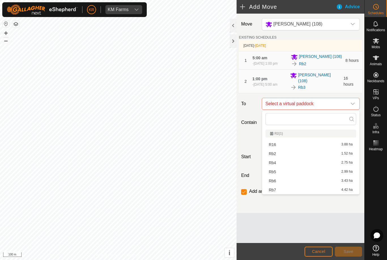
click at [275, 164] on span "Rb4" at bounding box center [272, 163] width 7 height 4
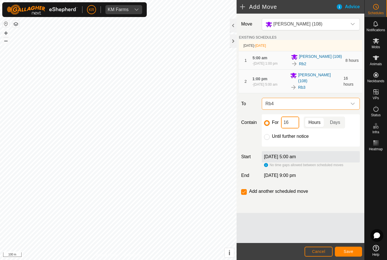
click at [295, 125] on input "16" at bounding box center [290, 122] width 18 height 12
type input "1"
click at [351, 250] on span "Save" at bounding box center [349, 251] width 10 height 5
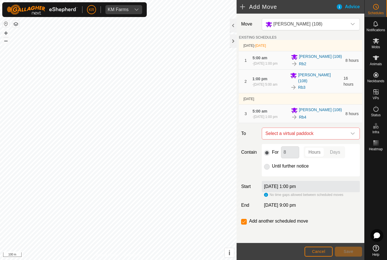
click at [346, 139] on span "Select a virtual paddock" at bounding box center [305, 133] width 84 height 11
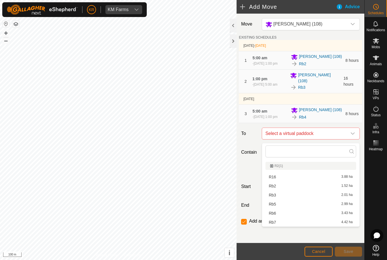
click at [278, 205] on div "Rb5 2.99 ha" at bounding box center [311, 204] width 84 height 4
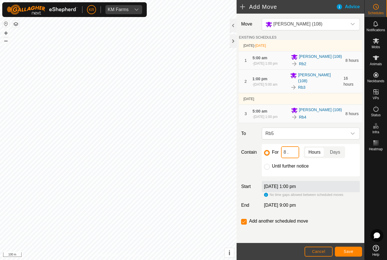
type input "8"
click at [348, 252] on span "Save" at bounding box center [349, 251] width 10 height 5
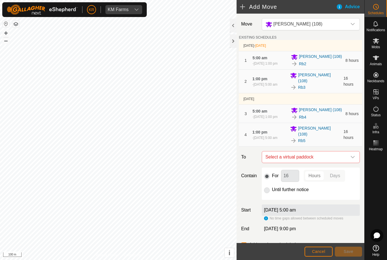
click at [349, 157] on div "dropdown trigger" at bounding box center [352, 156] width 11 height 11
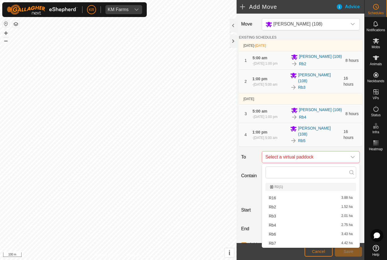
click at [275, 235] on span "Rb6" at bounding box center [272, 234] width 7 height 4
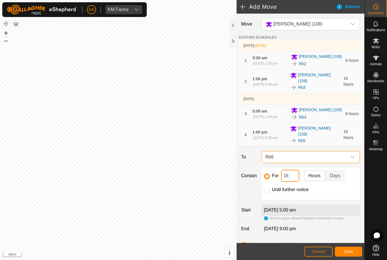
click at [293, 177] on input "16" at bounding box center [290, 176] width 18 height 12
type input "1"
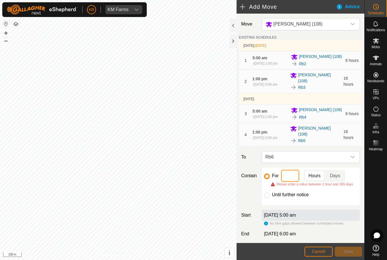
type input "8"
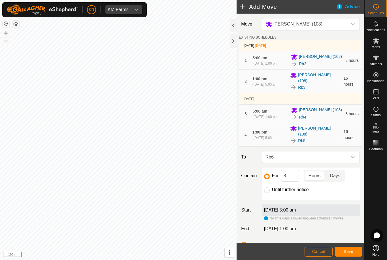
click at [348, 252] on span "Save" at bounding box center [349, 251] width 10 height 5
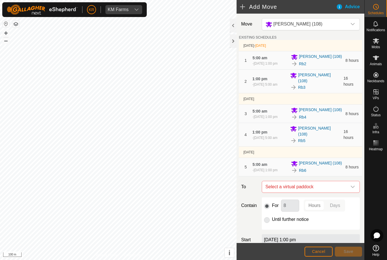
click at [345, 189] on span "Select a virtual paddock" at bounding box center [305, 186] width 84 height 11
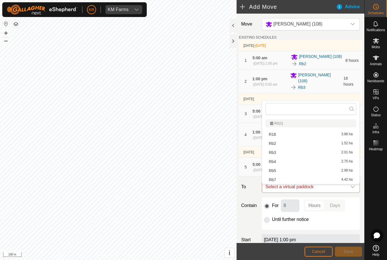
click at [281, 180] on div "Rb7 4.42 ha" at bounding box center [311, 180] width 84 height 4
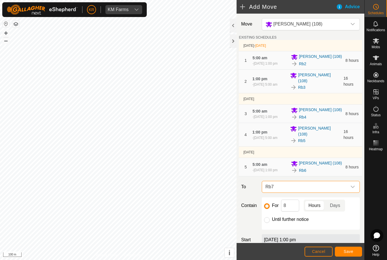
click at [268, 223] on input "Until further notice" at bounding box center [267, 220] width 6 height 6
radio input "true"
checkbox input "false"
click at [352, 253] on span "Save" at bounding box center [349, 251] width 10 height 5
